Goal: Task Accomplishment & Management: Use online tool/utility

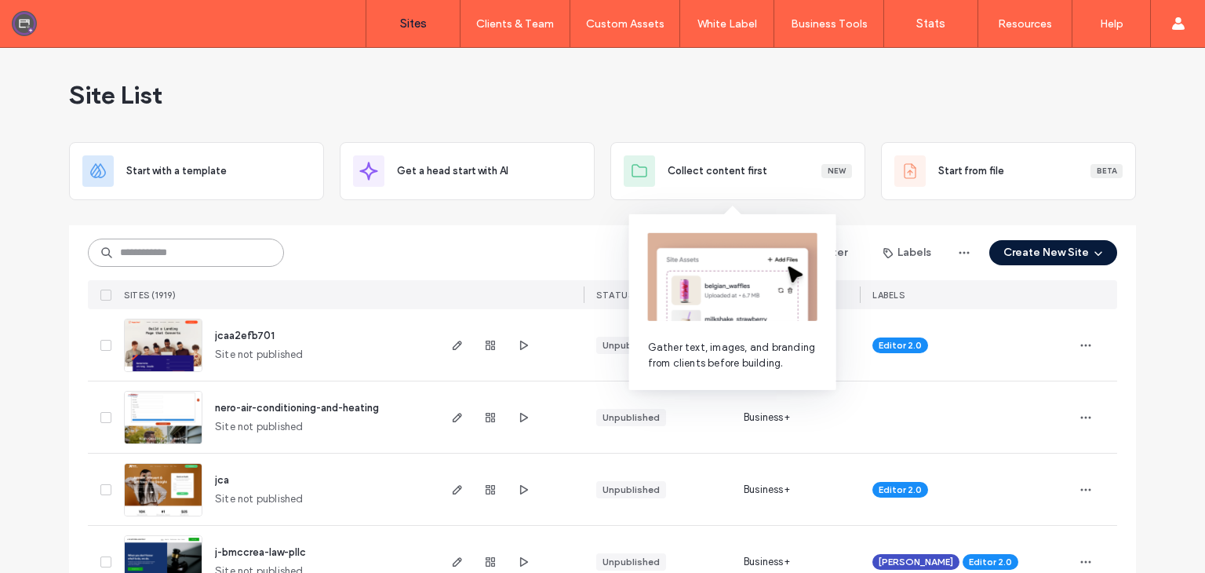
click at [189, 252] on input at bounding box center [186, 253] width 196 height 28
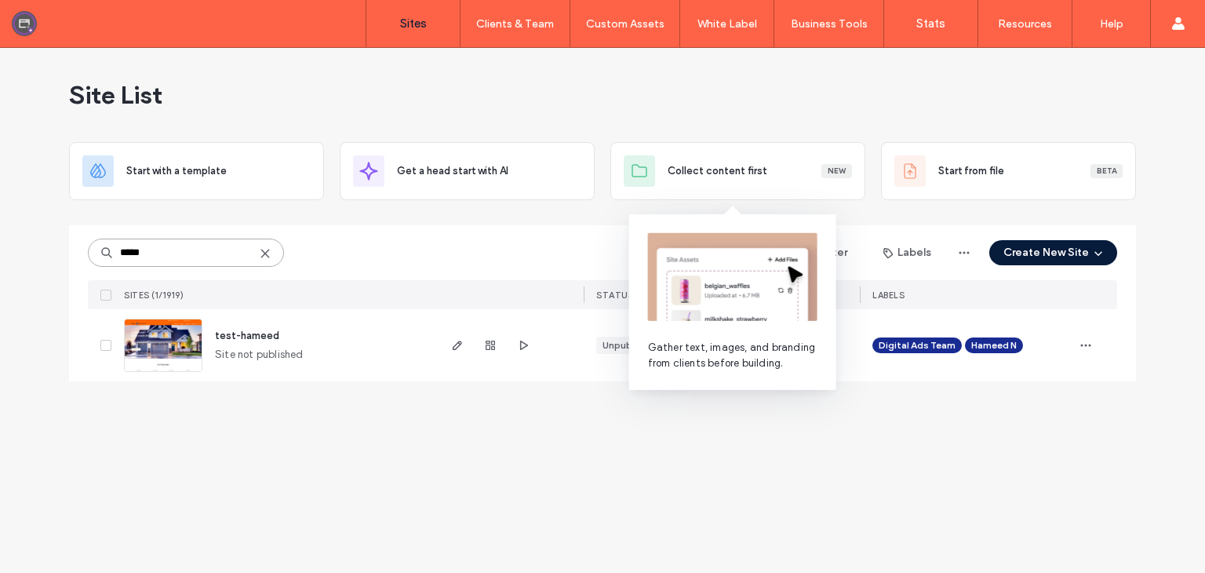
type input "*****"
click at [252, 340] on span "test-hameed" at bounding box center [247, 336] width 64 height 12
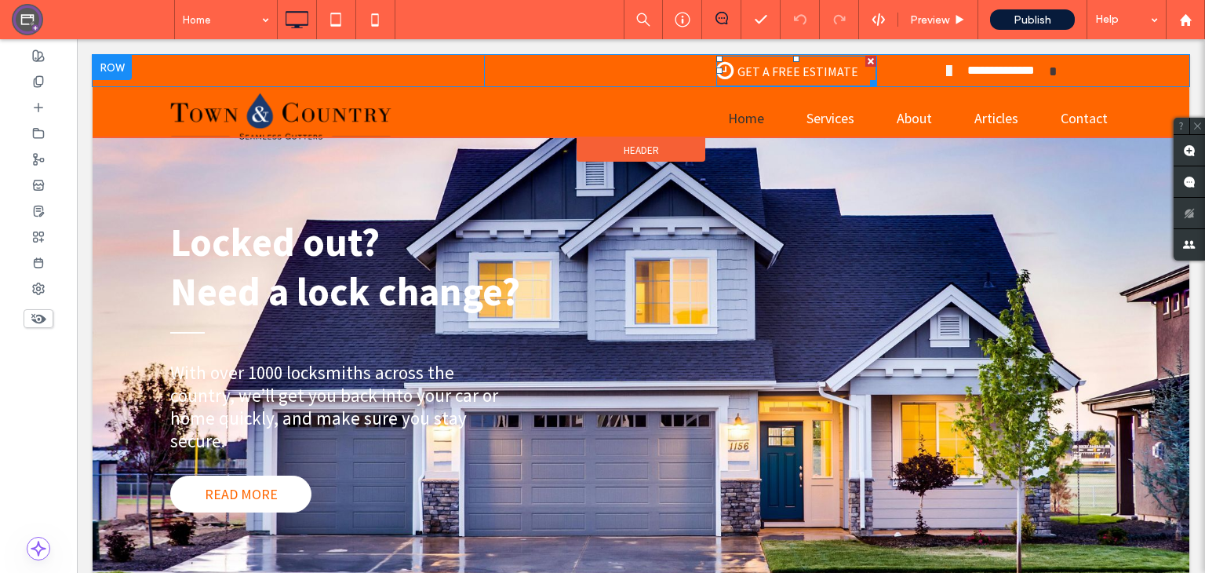
click at [774, 72] on span "GET A FREE ESTIMATE" at bounding box center [798, 71] width 132 height 31
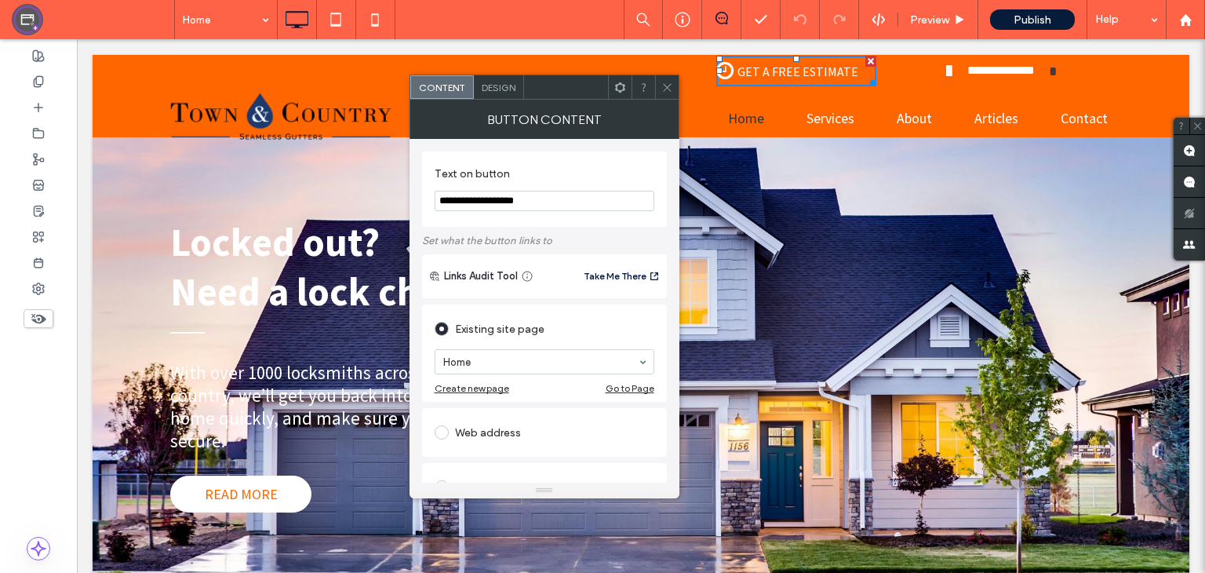
click at [849, 190] on div "Locked out? Need a lock change? With over 1000 locksmiths across the country, w…" at bounding box center [641, 383] width 1097 height 493
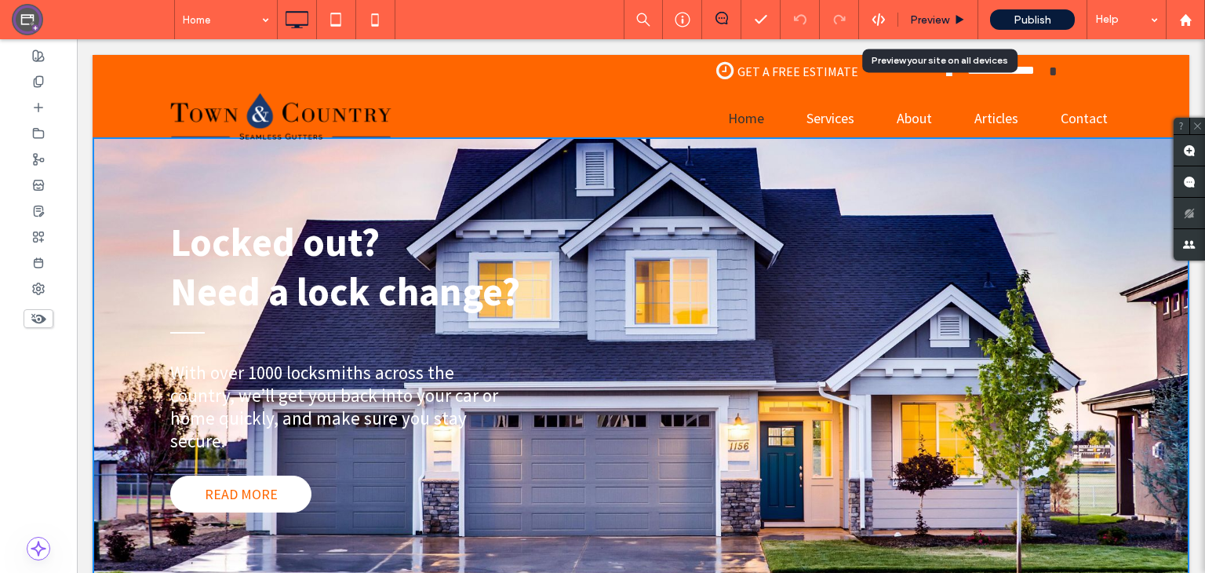
click at [945, 20] on span "Preview" at bounding box center [929, 19] width 39 height 13
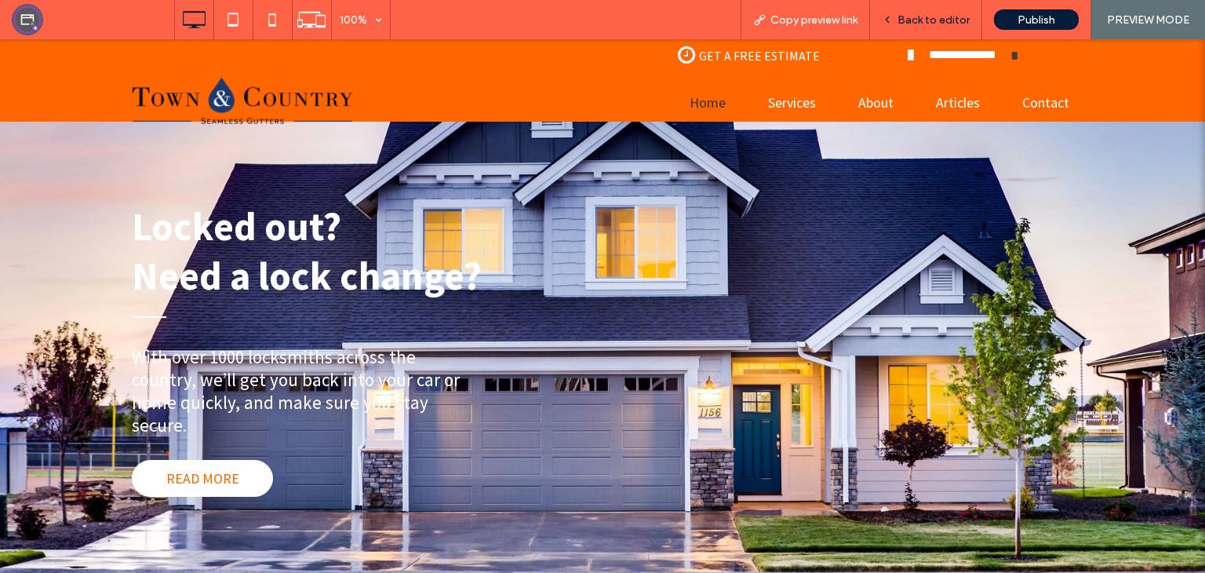
click at [932, 13] on span "Back to editor" at bounding box center [934, 19] width 72 height 13
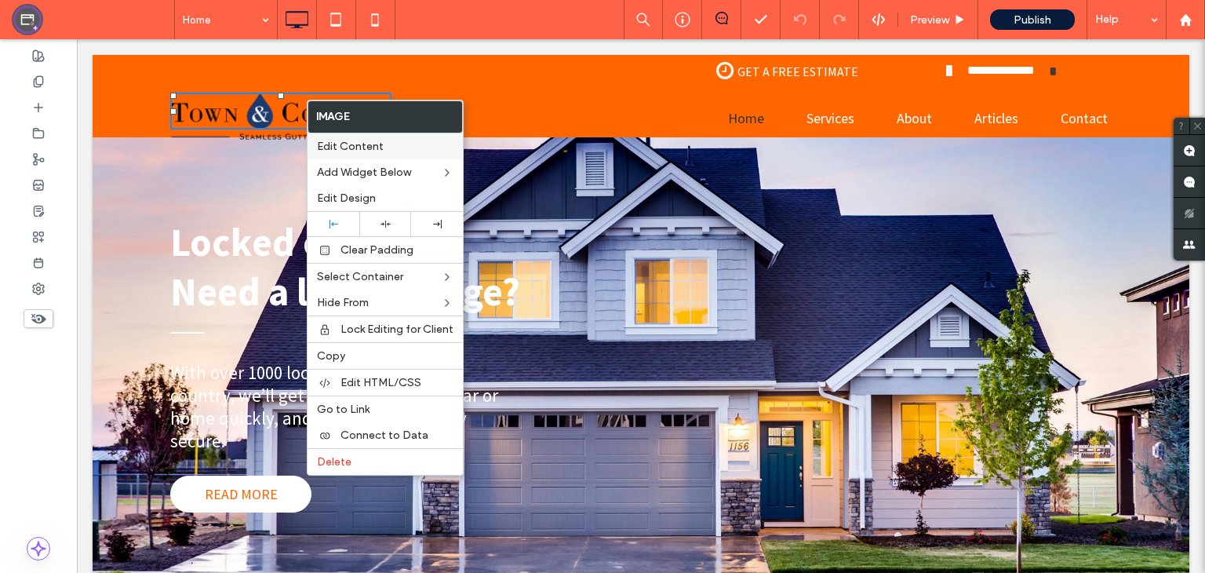
click at [352, 149] on span "Edit Content" at bounding box center [350, 146] width 67 height 13
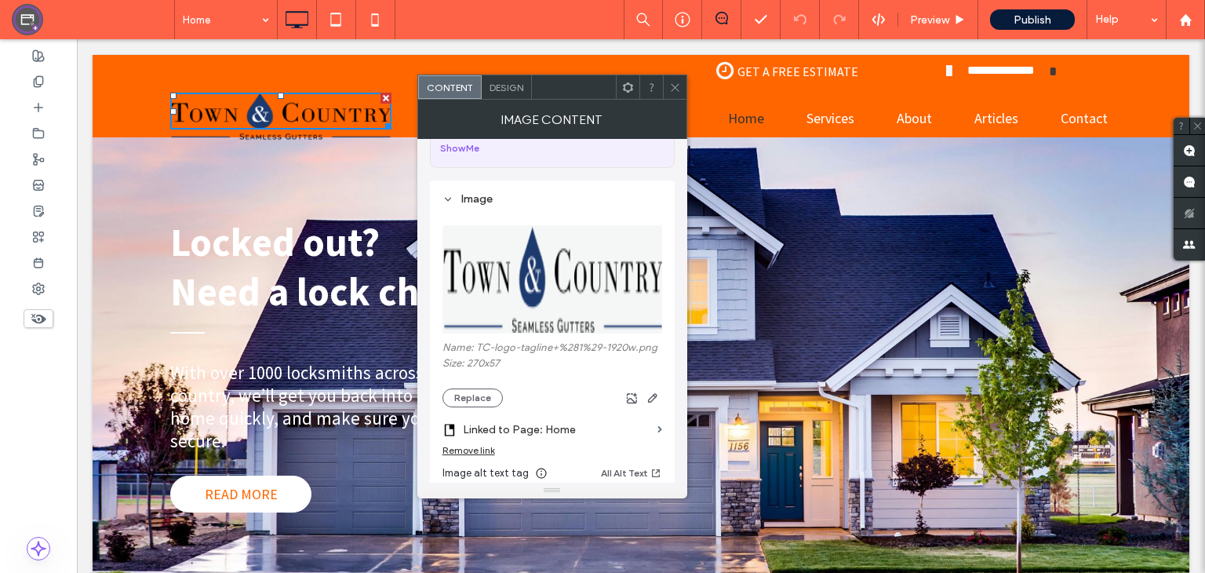
scroll to position [104, 0]
click at [677, 82] on icon at bounding box center [675, 88] width 12 height 12
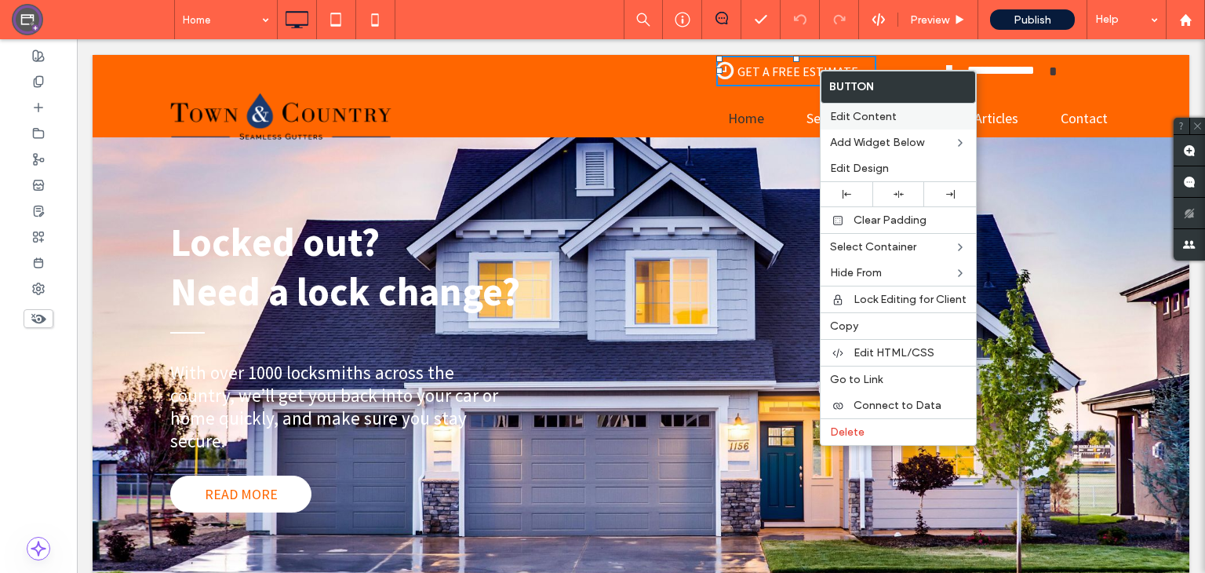
click at [847, 117] on span "Edit Content" at bounding box center [863, 116] width 67 height 13
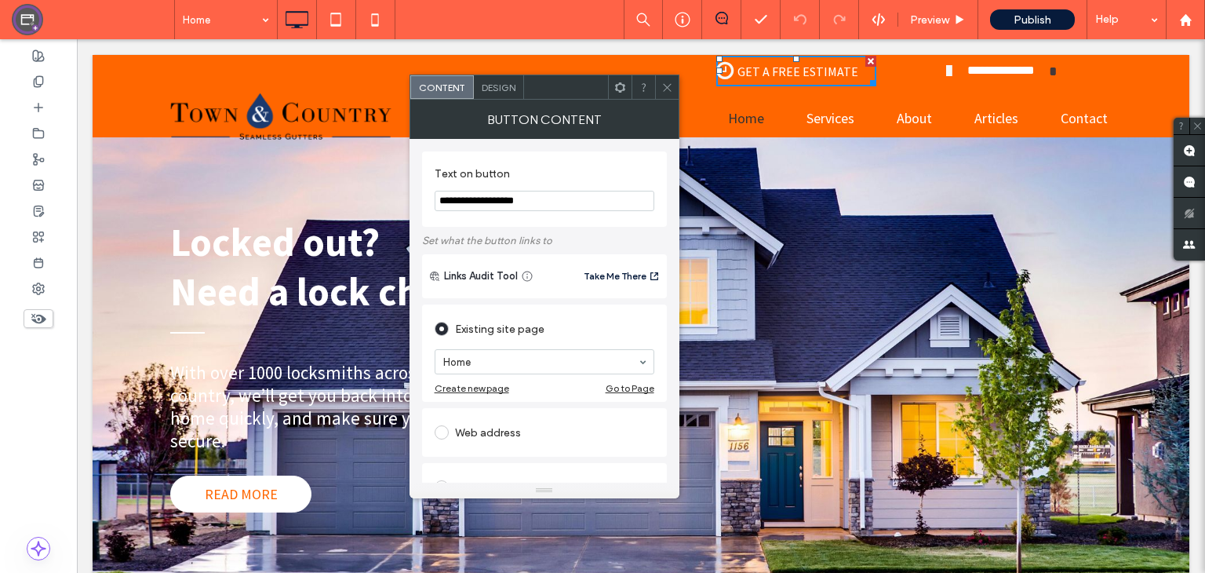
click at [676, 96] on div at bounding box center [667, 87] width 24 height 24
